Goal: Find specific page/section: Find specific page/section

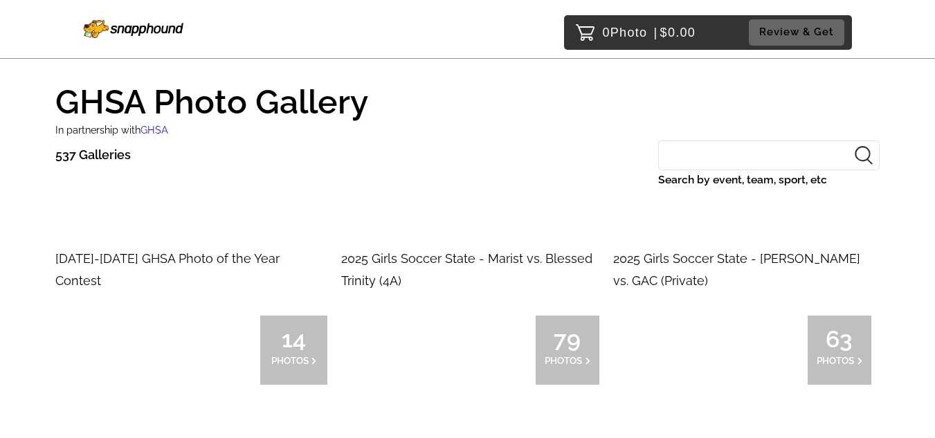
scroll to position [15, 0]
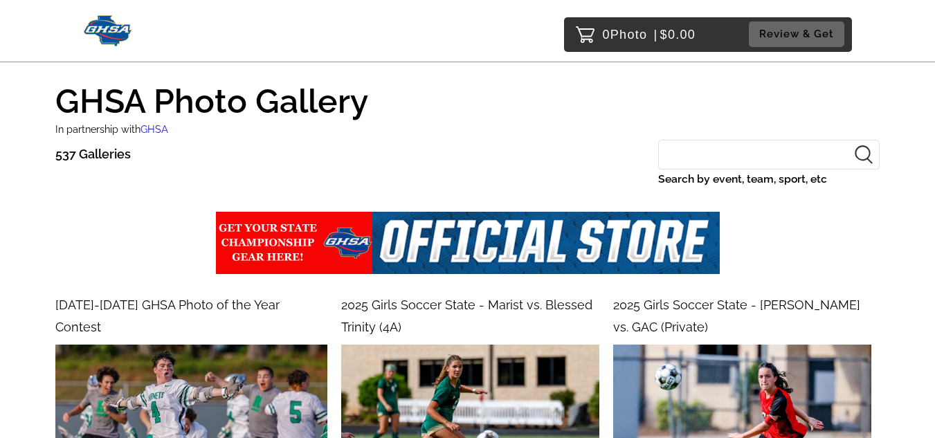
click at [754, 141] on input "Search by event, team, sport, etc" at bounding box center [768, 155] width 221 height 30
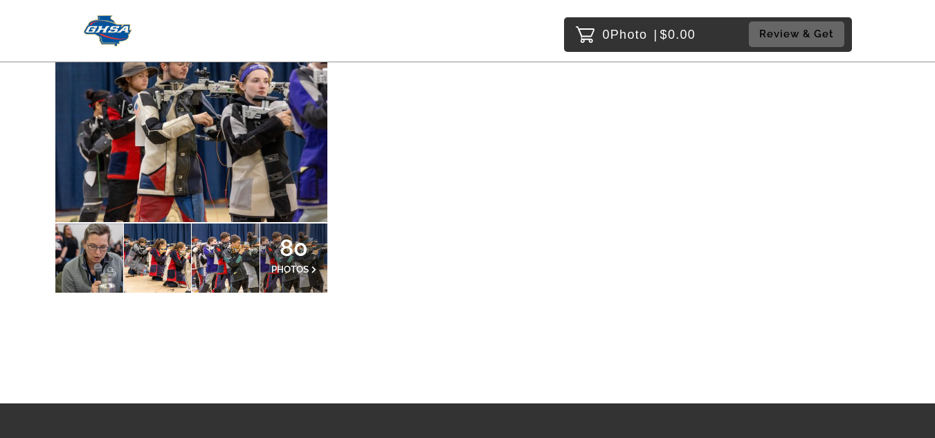
scroll to position [291, 0]
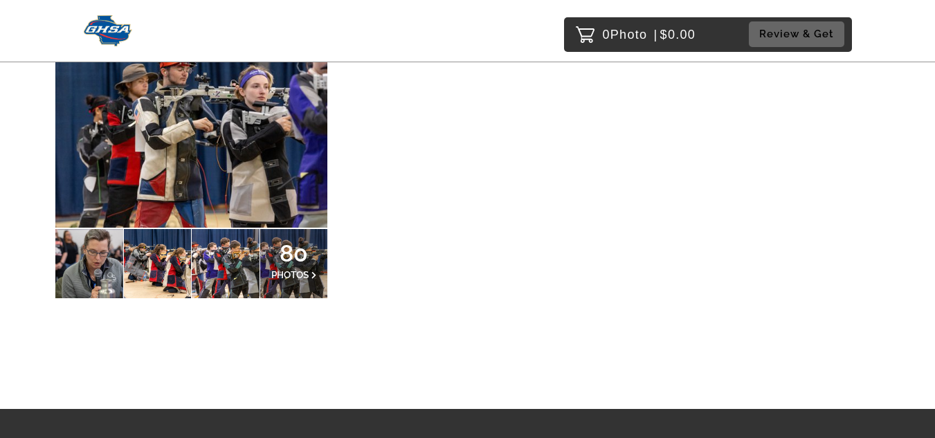
type input "rifl"
click at [313, 286] on div "80 PHOTOS" at bounding box center [294, 263] width 68 height 69
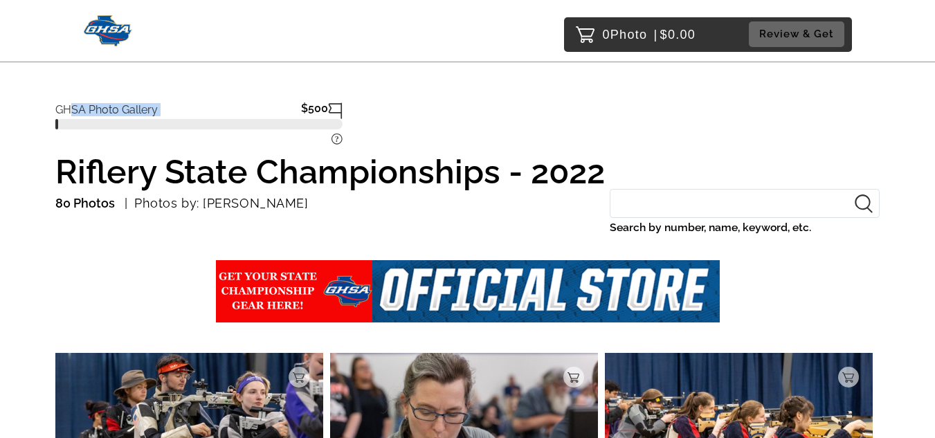
drag, startPoint x: 73, startPoint y: 111, endPoint x: 249, endPoint y: 118, distance: 175.9
click at [249, 118] on div "GHSA Photo Gallery $500" at bounding box center [198, 108] width 287 height 22
click at [322, 109] on p "$500" at bounding box center [314, 110] width 27 height 17
